Goal: Transaction & Acquisition: Download file/media

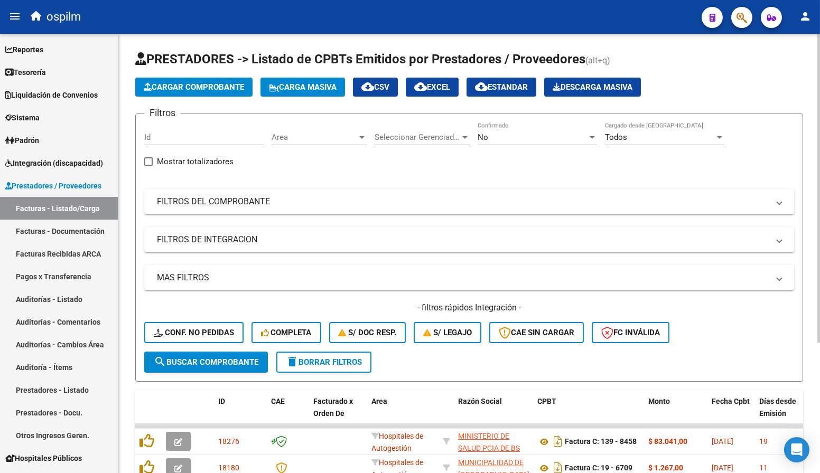
scroll to position [186, 0]
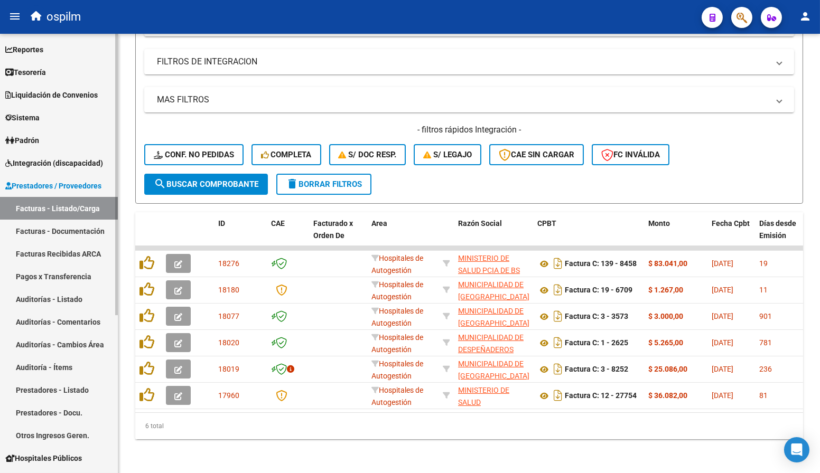
click at [43, 54] on span "Reportes" at bounding box center [24, 50] width 38 height 12
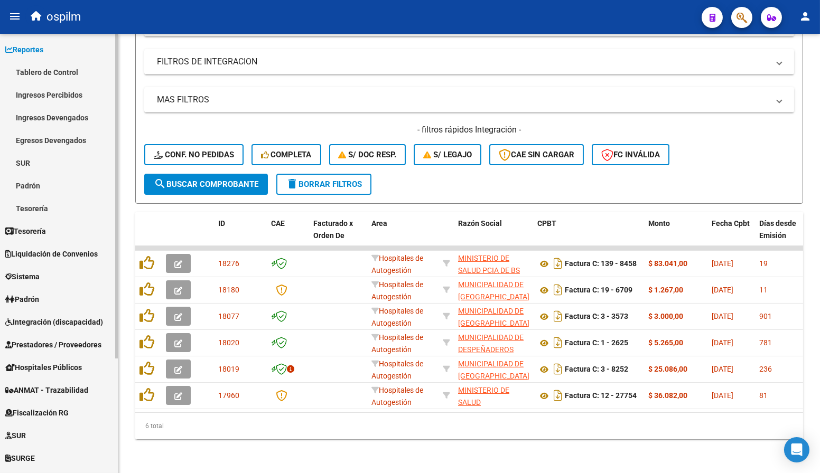
click at [43, 67] on link "Tablero de Control" at bounding box center [59, 72] width 118 height 23
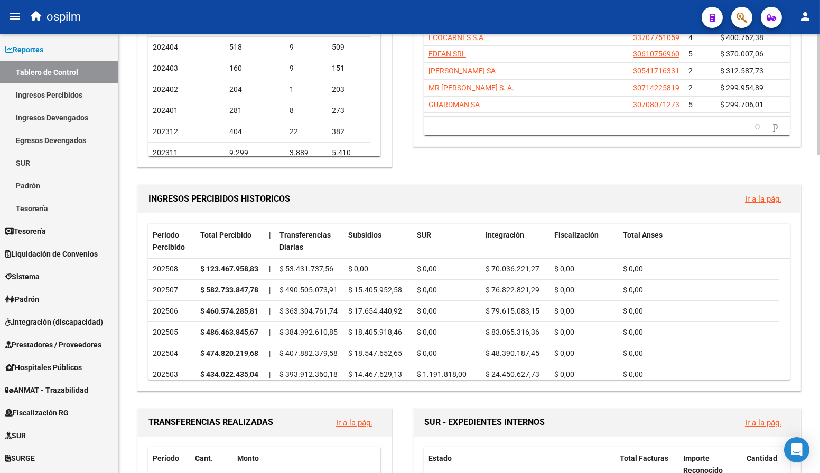
scroll to position [211, 0]
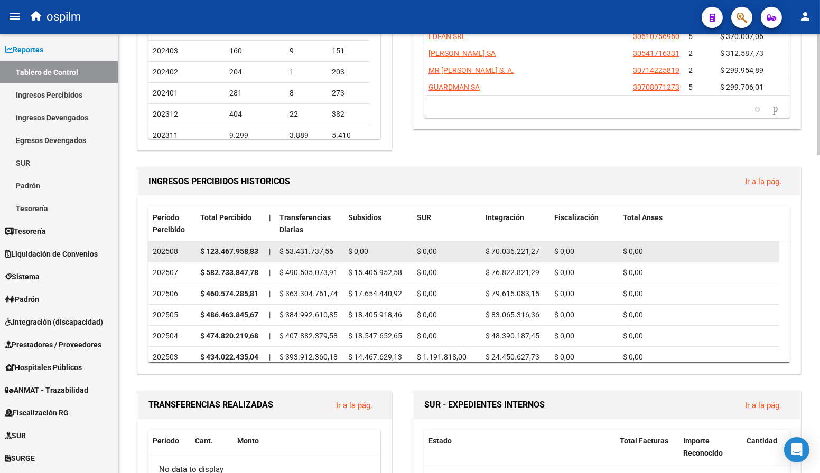
click at [241, 250] on strong "$ 123.467.958,83" at bounding box center [229, 251] width 58 height 8
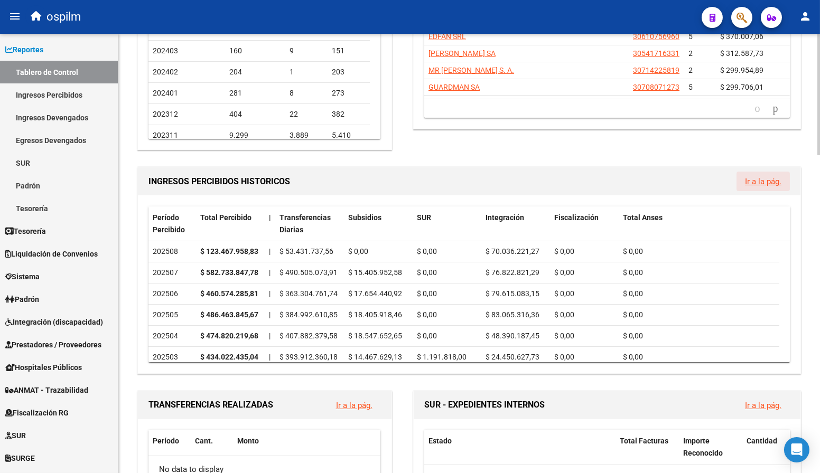
click at [766, 183] on link "Ir a la pág." at bounding box center [763, 182] width 36 height 10
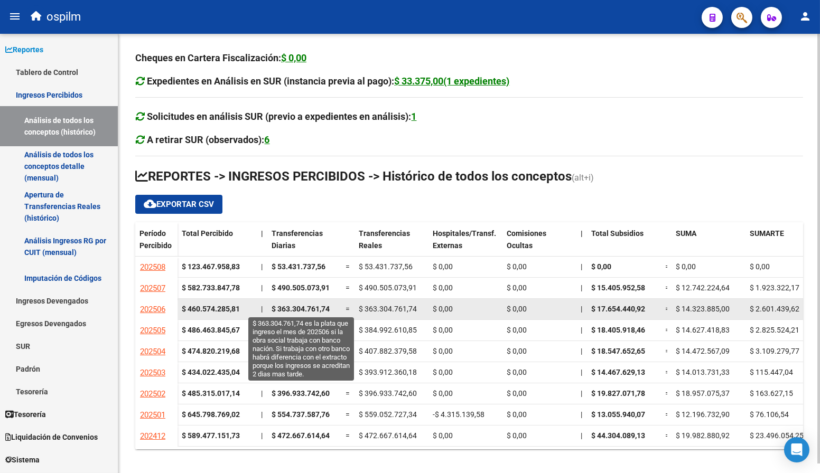
click at [306, 307] on span "$ 363.304.761,74" at bounding box center [301, 309] width 58 height 8
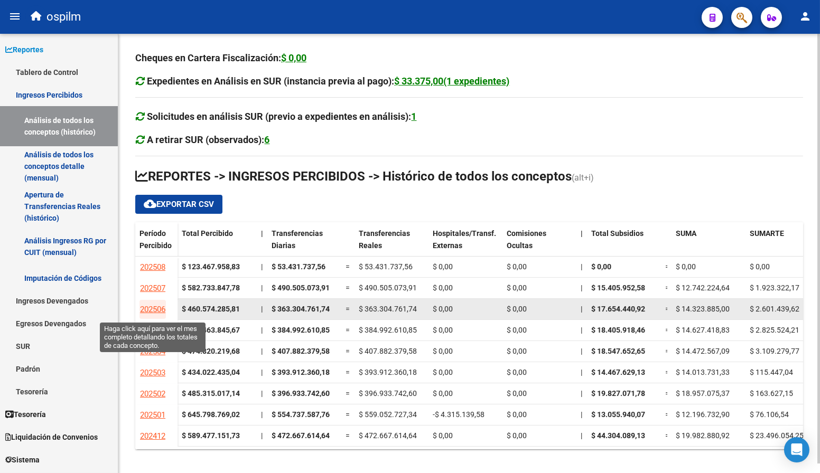
click at [152, 309] on span "202506" at bounding box center [152, 310] width 25 height 10
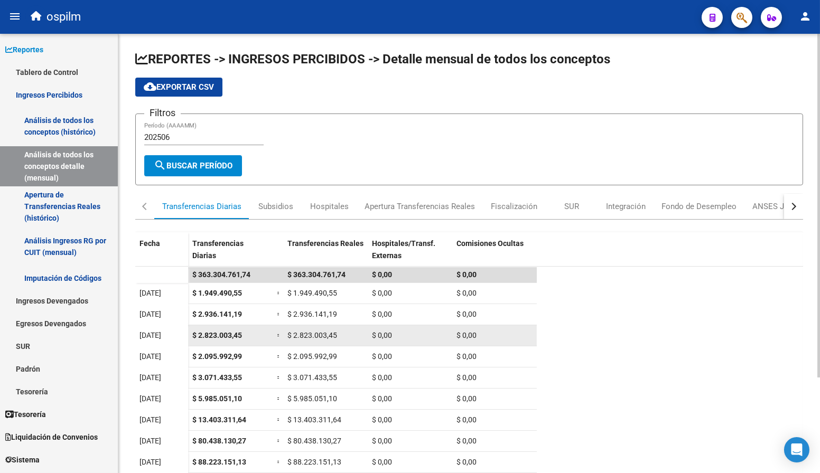
drag, startPoint x: 152, startPoint y: 277, endPoint x: 372, endPoint y: 324, distance: 224.8
click at [372, 324] on datatable-scroller "$ 363.304.761,74 $ 363.304.761,74 $ 0,00 $ 0,00 [DATE] $ 1.949.490,55 = $ 1.949…" at bounding box center [469, 468] width 668 height 402
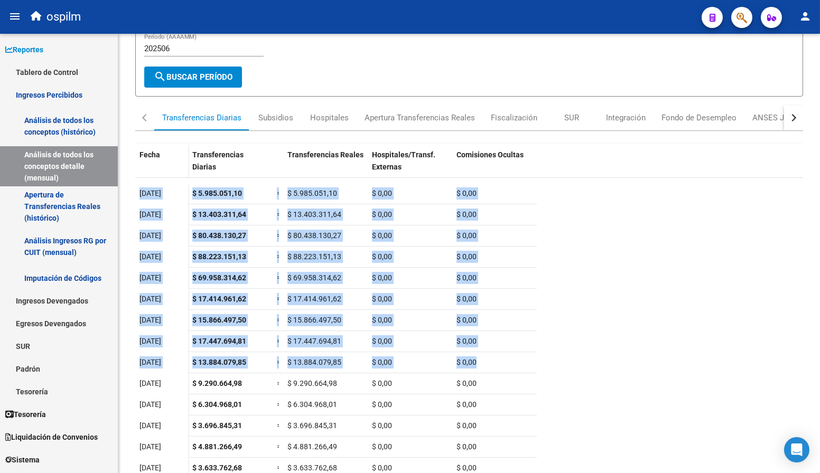
scroll to position [123, 0]
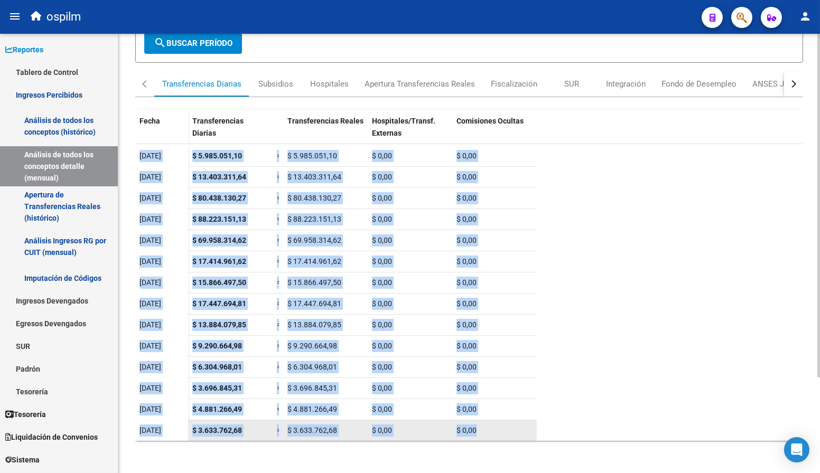
drag, startPoint x: 136, startPoint y: 289, endPoint x: 511, endPoint y: 434, distance: 402.6
copy datatable-scroller "[DATE] $ 5.985.051,10 = $ 5.985.051,10 $ 0,00 $ 0,00 [DATE] $ 13.403.311,64 = $…"
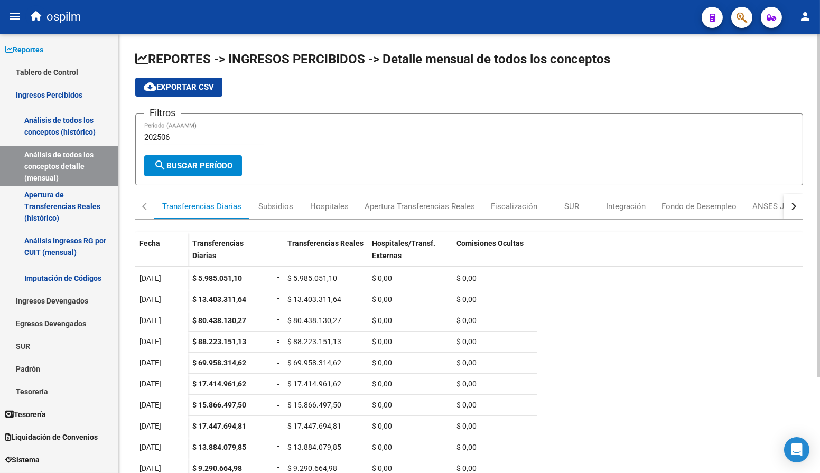
click at [367, 156] on form "Filtros 202506 Período (AAAAMM) search Buscar Período" at bounding box center [469, 150] width 668 height 72
click at [175, 86] on span "cloud_download Exportar CSV" at bounding box center [179, 87] width 70 height 10
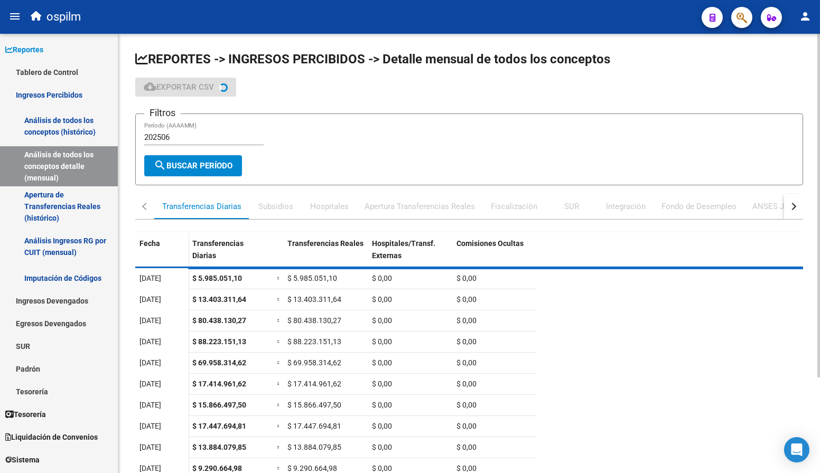
scroll to position [120, 0]
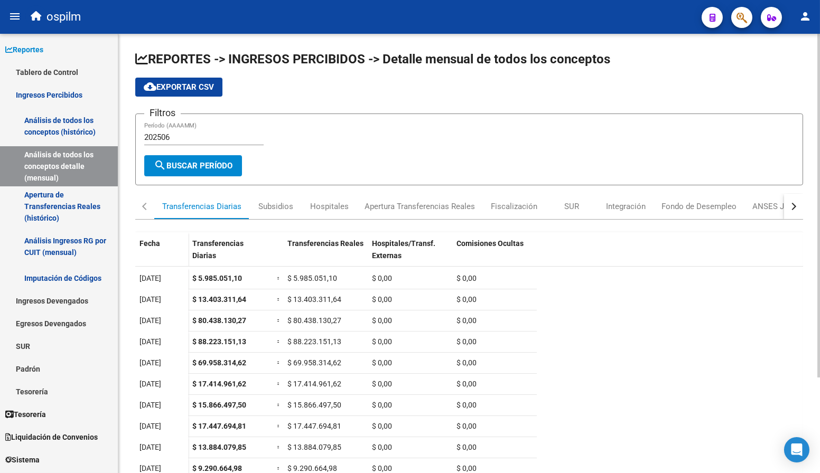
click at [200, 141] on input "202506" at bounding box center [203, 138] width 119 height 10
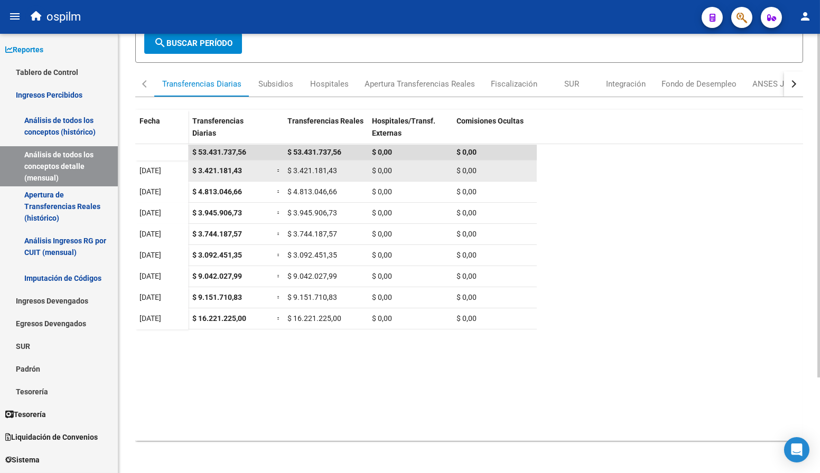
scroll to position [0, 0]
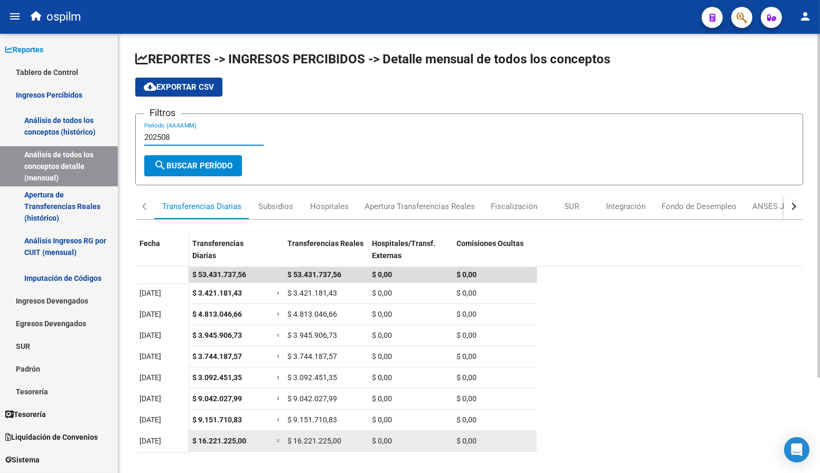
type input "202508"
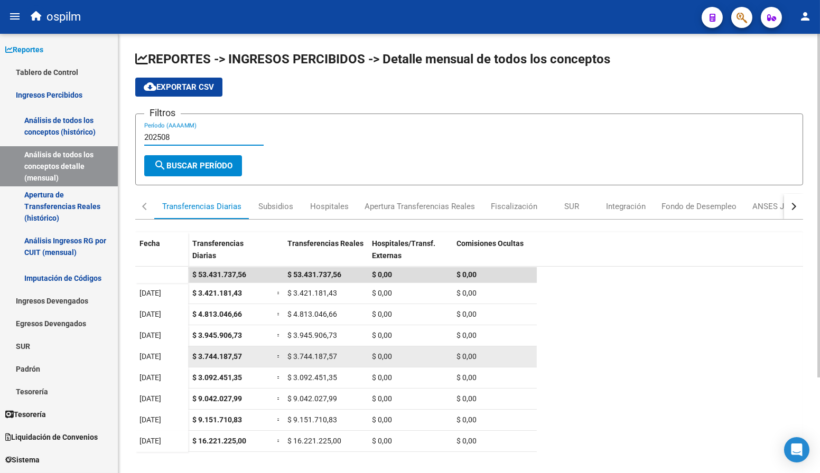
scroll to position [70, 0]
